Goal: Task Accomplishment & Management: Use online tool/utility

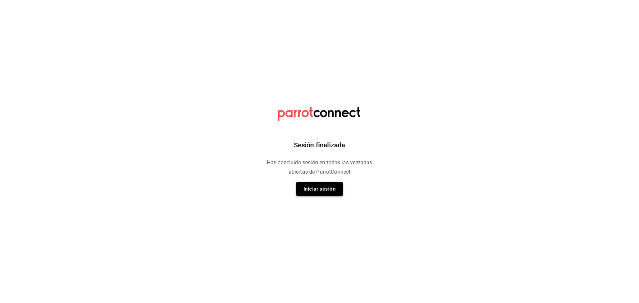
click at [305, 184] on button "Iniciar sesión" at bounding box center [319, 189] width 47 height 14
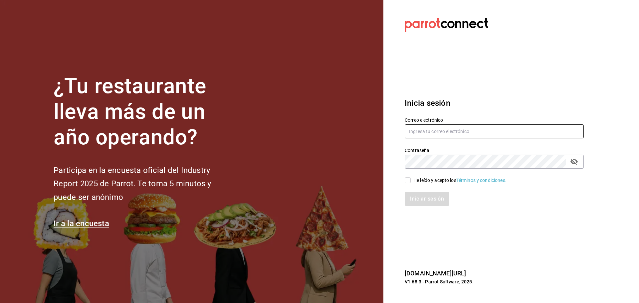
type input "[EMAIL_ADDRESS][DOMAIN_NAME]"
drag, startPoint x: 411, startPoint y: 180, endPoint x: 421, endPoint y: 184, distance: 10.4
click at [412, 180] on span "He leído y acepto los Términos y condiciones." at bounding box center [459, 180] width 96 height 7
click at [411, 180] on input "He leído y acepto los Términos y condiciones." at bounding box center [408, 180] width 6 height 6
checkbox input "true"
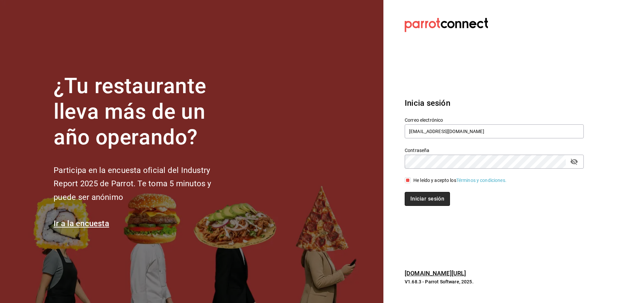
click at [425, 196] on button "Iniciar sesión" at bounding box center [427, 199] width 45 height 14
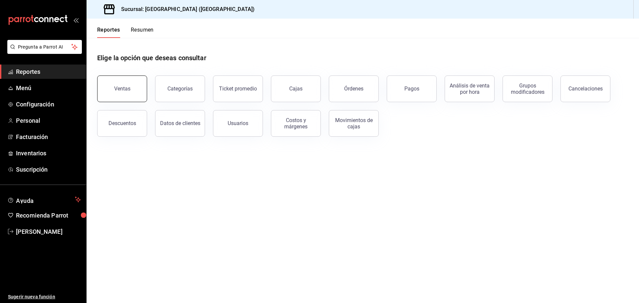
click at [121, 90] on div "Ventas" at bounding box center [122, 89] width 16 height 6
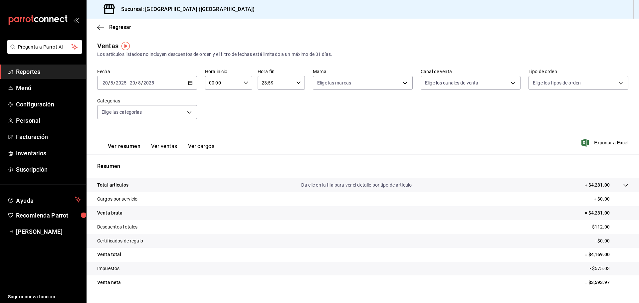
click at [191, 82] on \(Stroke\) "button" at bounding box center [190, 83] width 4 height 4
click at [125, 117] on span "Ayer" at bounding box center [129, 118] width 52 height 7
click at [613, 141] on span "Exportar a Excel" at bounding box center [606, 143] width 46 height 8
